Goal: Find specific page/section: Find specific page/section

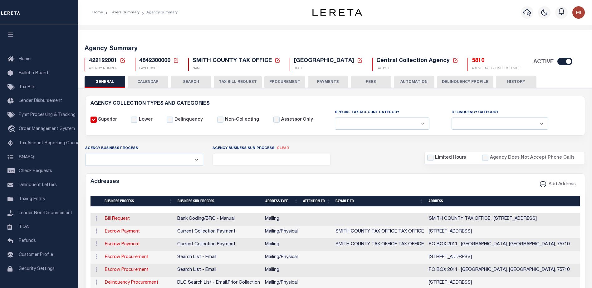
select select
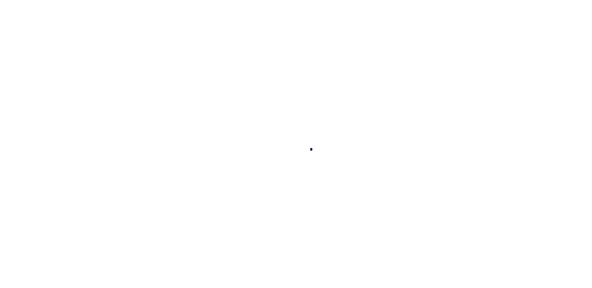
select select
checkbox input "false"
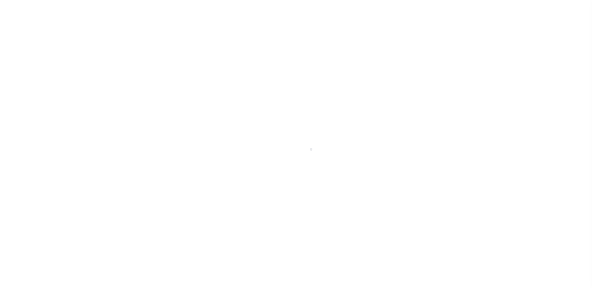
checkbox input "false"
type input "4842300000"
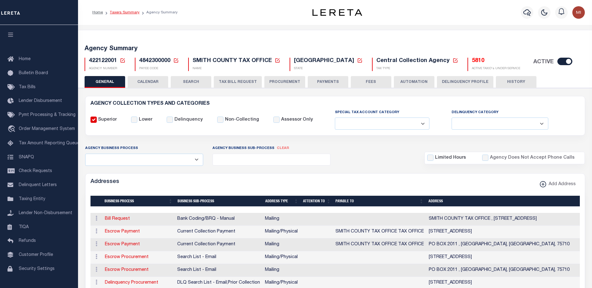
click at [126, 12] on link "Taxers Summary" at bounding box center [125, 13] width 30 height 4
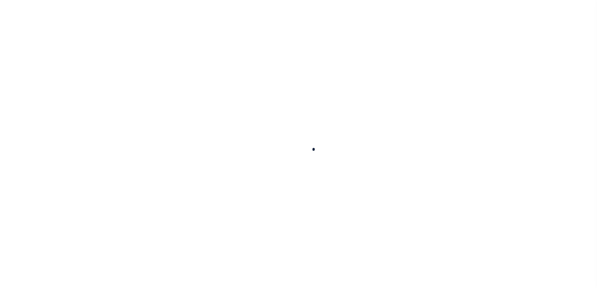
select select
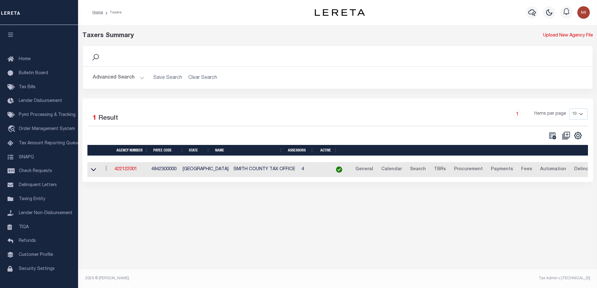
click at [125, 78] on button "Advanced Search" at bounding box center [119, 78] width 52 height 12
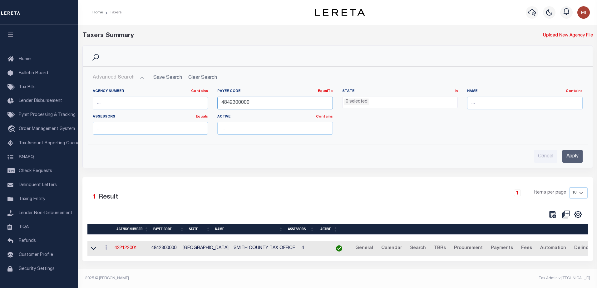
drag, startPoint x: 262, startPoint y: 106, endPoint x: 195, endPoint y: 109, distance: 66.5
click at [189, 109] on div "Agency Number Contains Contains Is Payee Code EqualTo Equals Is Not Equal To Is…" at bounding box center [337, 114] width 499 height 51
paste input "5"
type input "4845300000"
click at [570, 157] on input "Apply" at bounding box center [572, 156] width 20 height 13
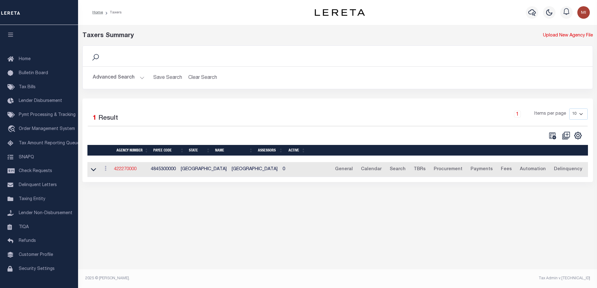
click at [133, 170] on link "422270000" at bounding box center [125, 169] width 22 height 4
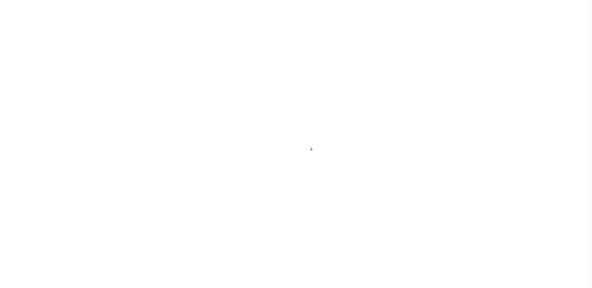
select select
checkbox input "false"
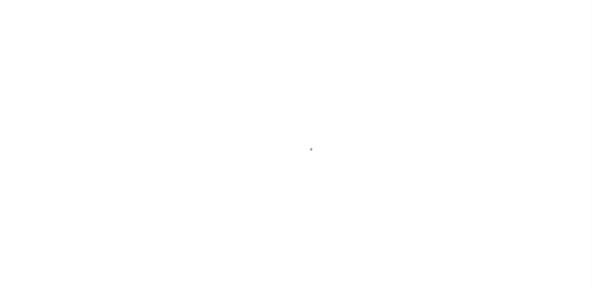
checkbox input "false"
type input "4845300000"
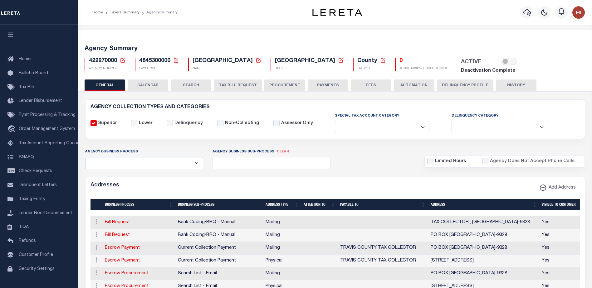
click at [149, 61] on span "4845300000" at bounding box center [154, 61] width 31 height 6
copy h5 "4845300000"
click at [148, 62] on span "4845300000" at bounding box center [154, 61] width 31 height 6
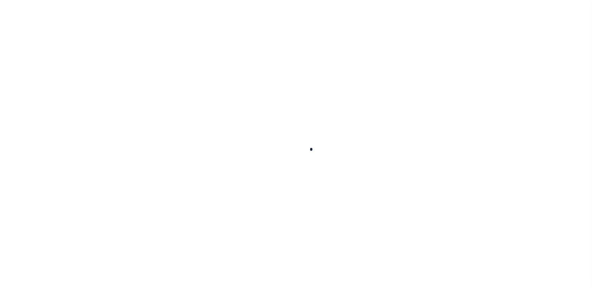
select select
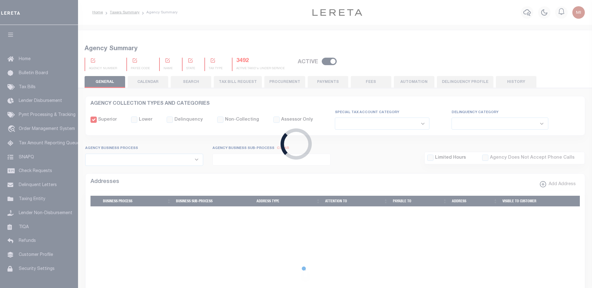
checkbox input "false"
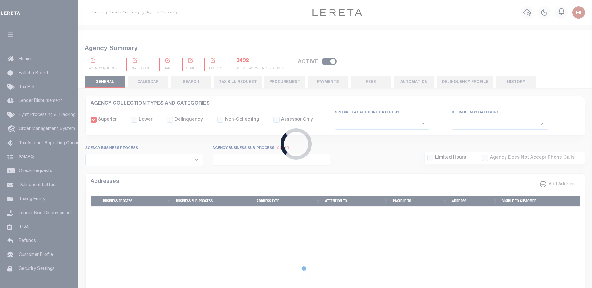
type input "3904300000"
